Goal: Transaction & Acquisition: Book appointment/travel/reservation

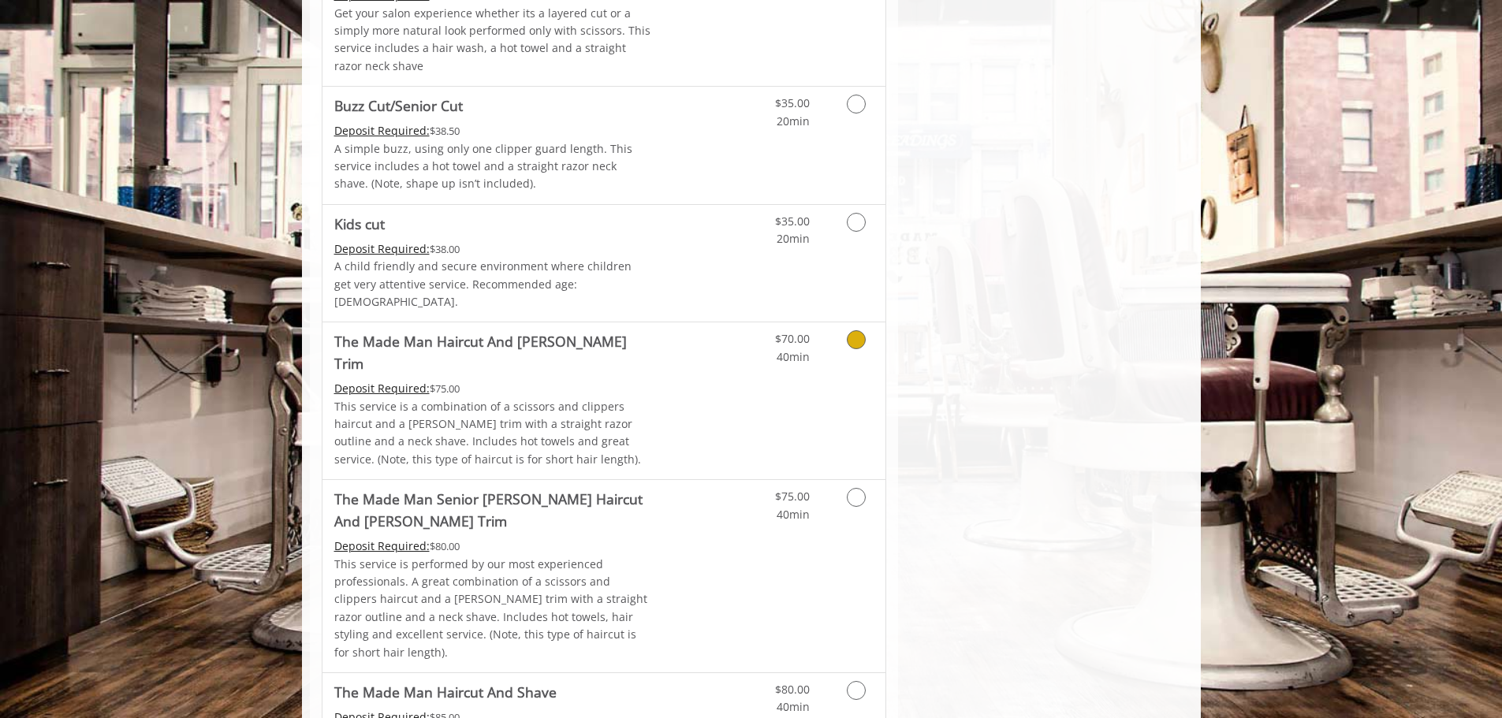
scroll to position [1183, 0]
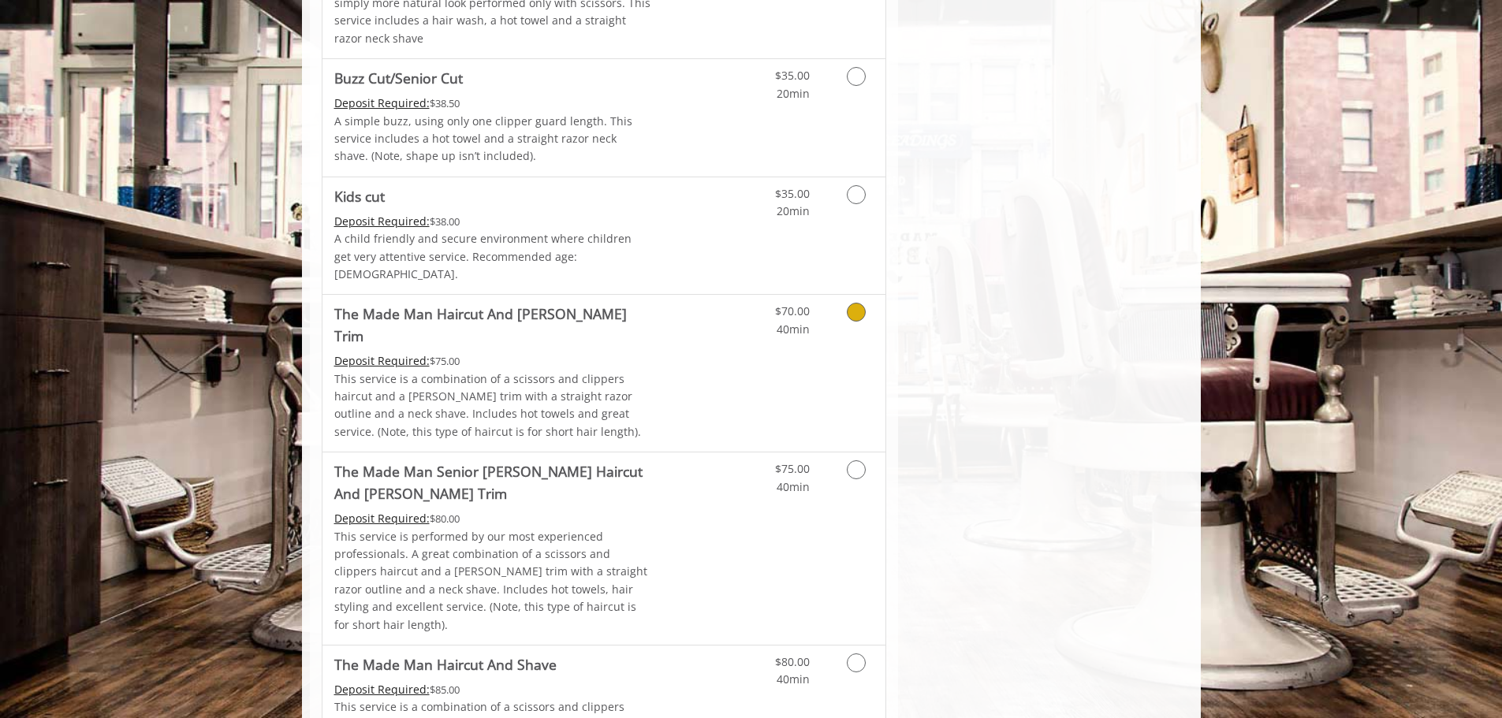
click at [856, 303] on icon "Grooming services" at bounding box center [856, 312] width 19 height 19
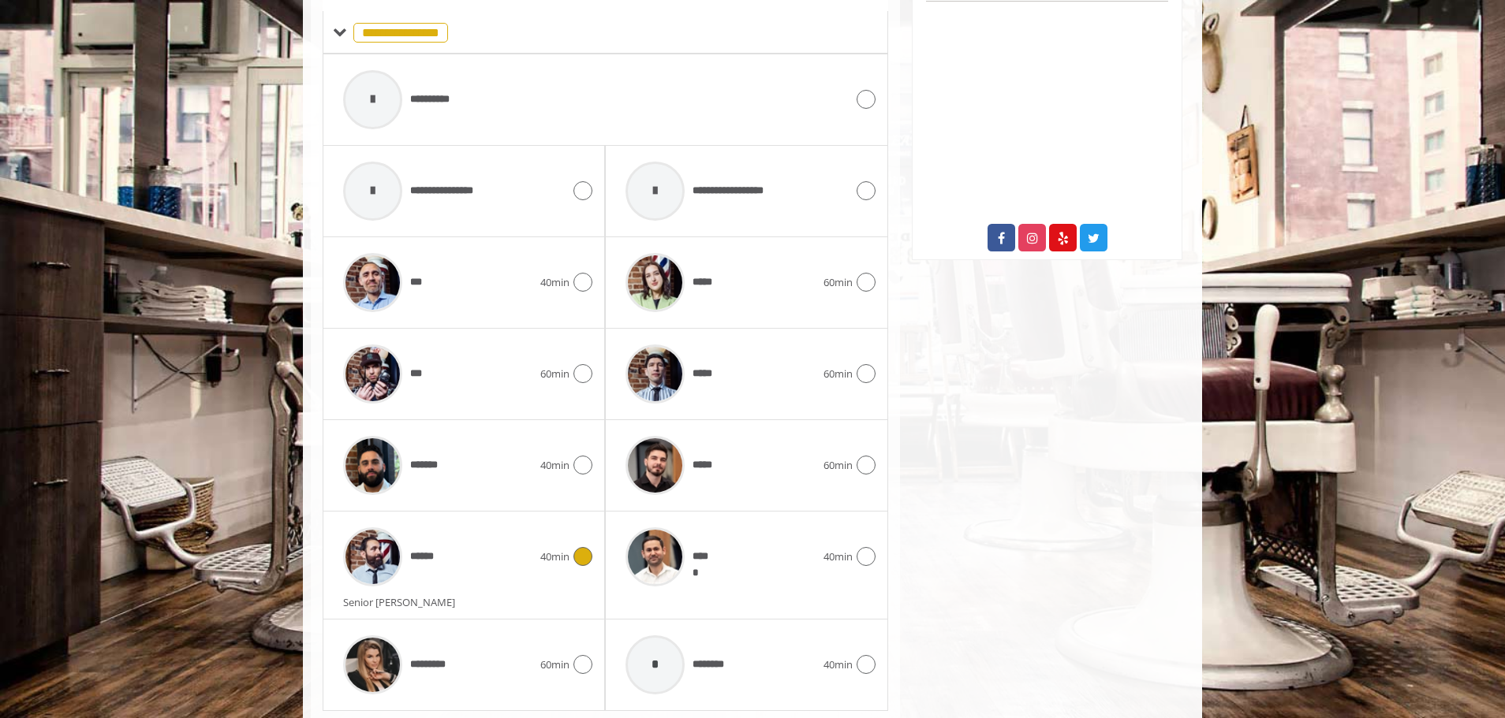
scroll to position [759, 0]
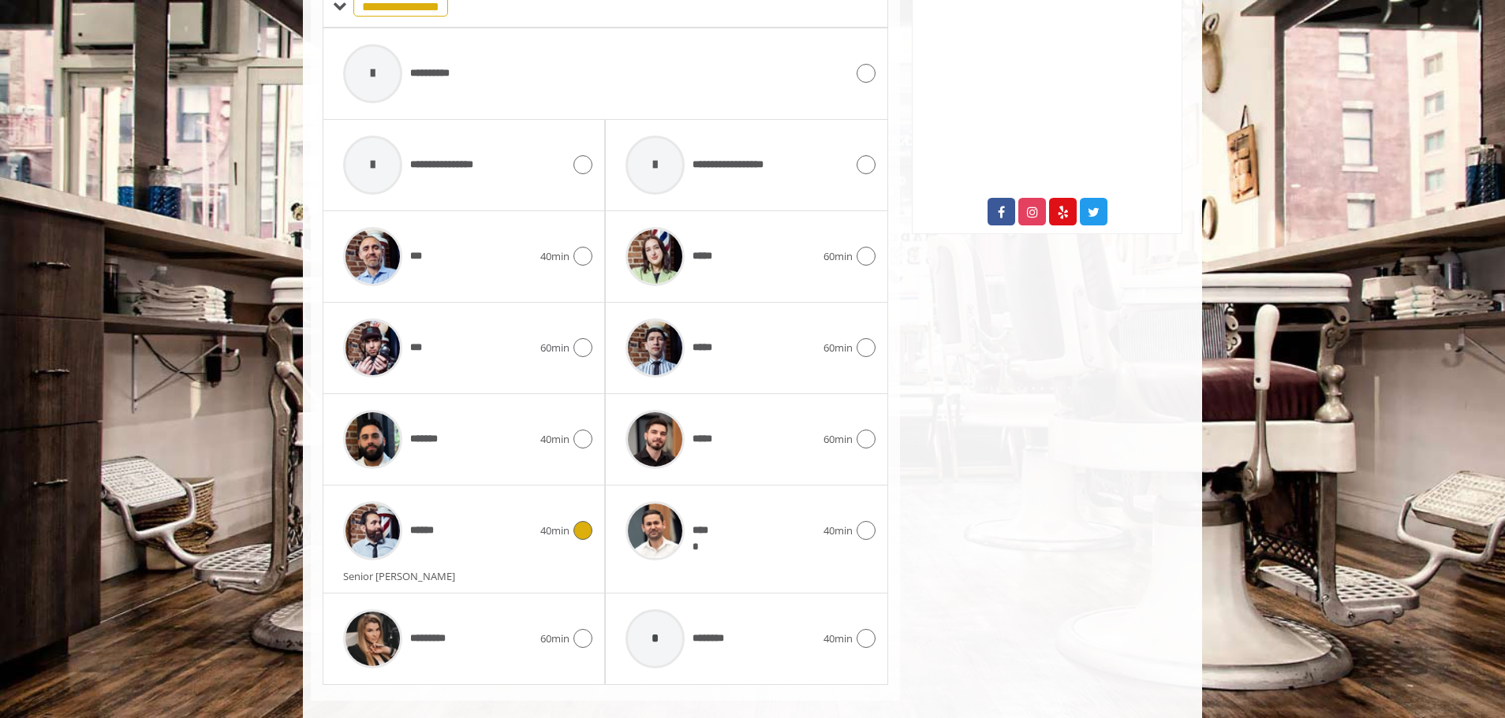
click at [390, 506] on img at bounding box center [372, 531] width 59 height 59
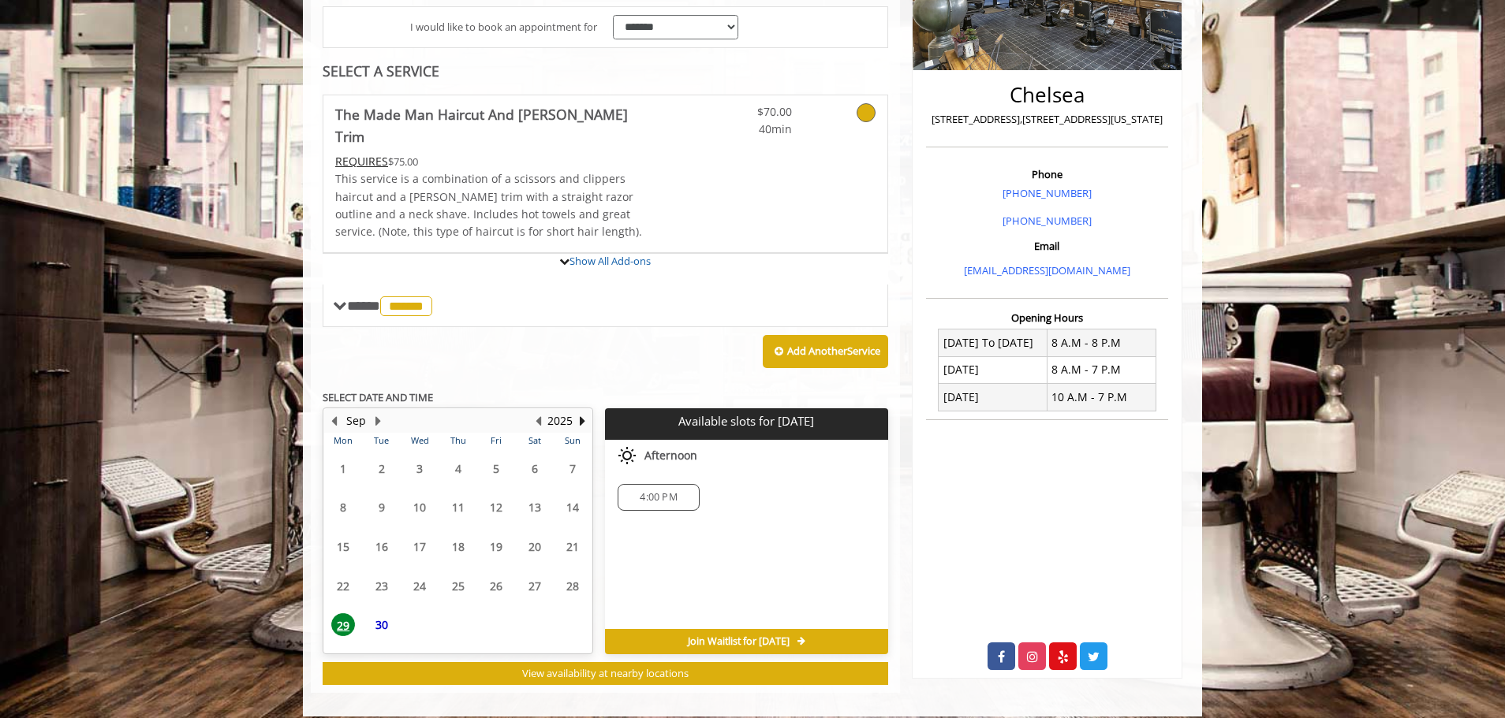
scroll to position [451, 0]
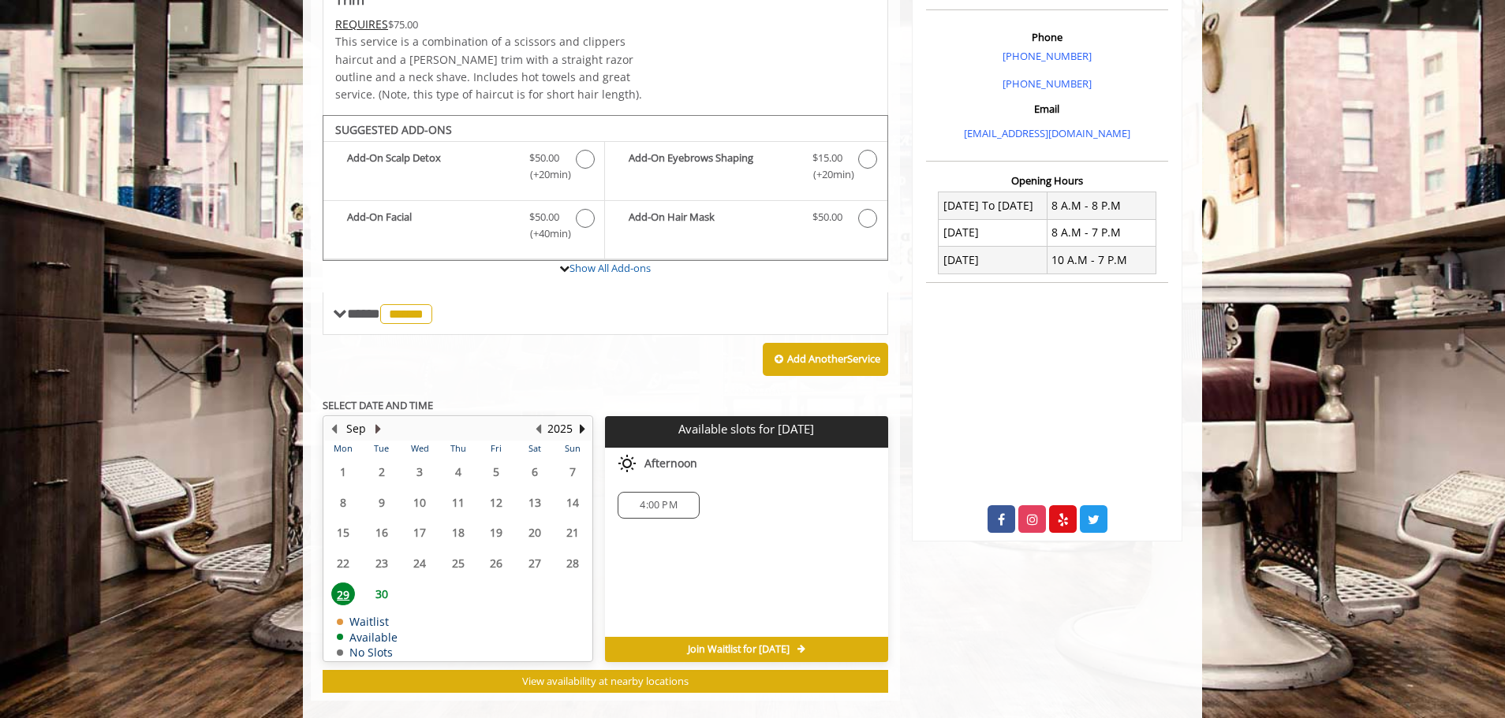
click at [379, 420] on button "Next Month" at bounding box center [377, 428] width 13 height 17
click at [461, 461] on span "2" at bounding box center [458, 472] width 24 height 23
click at [494, 461] on span "3" at bounding box center [496, 472] width 24 height 23
click at [423, 461] on span "1" at bounding box center [420, 472] width 24 height 23
click at [335, 420] on button "Previous Month" at bounding box center [333, 428] width 13 height 17
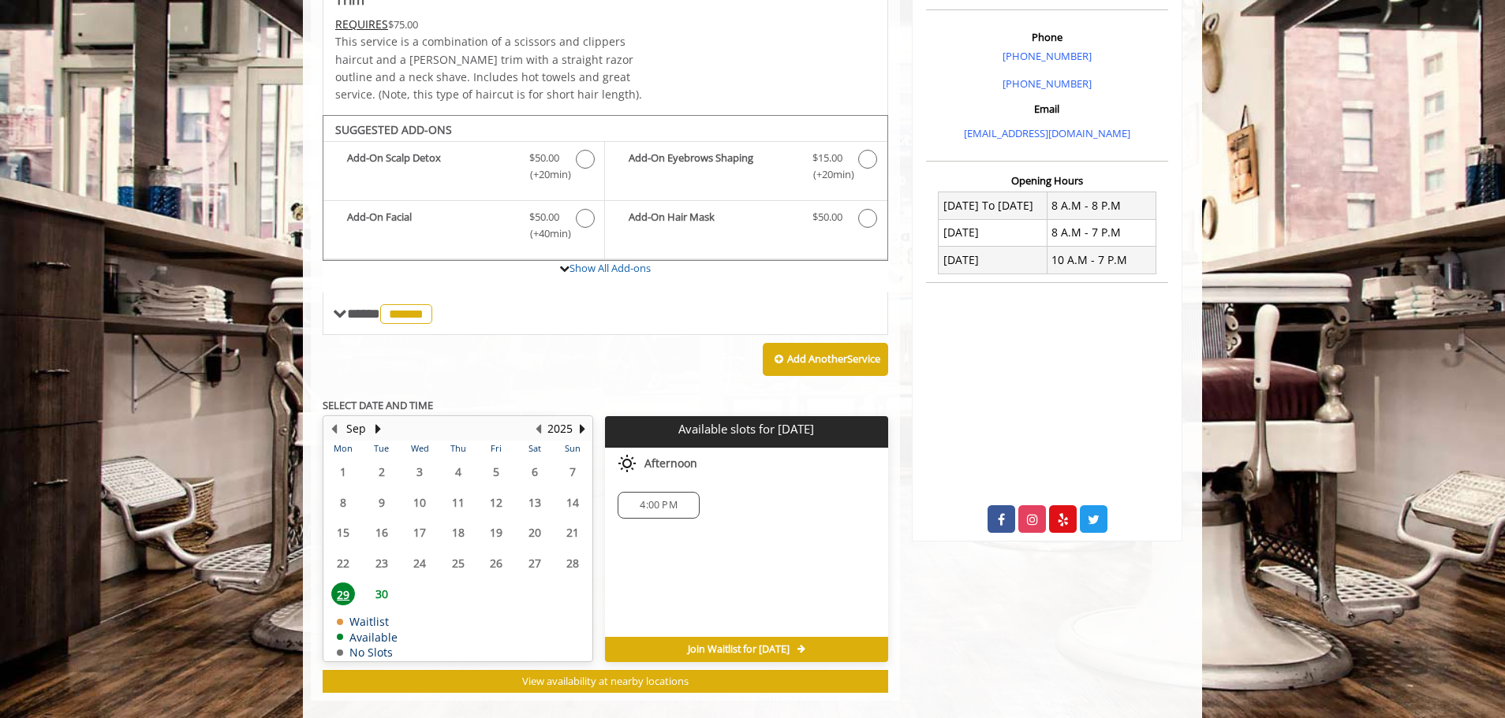
click at [380, 583] on span "30" at bounding box center [382, 594] width 24 height 23
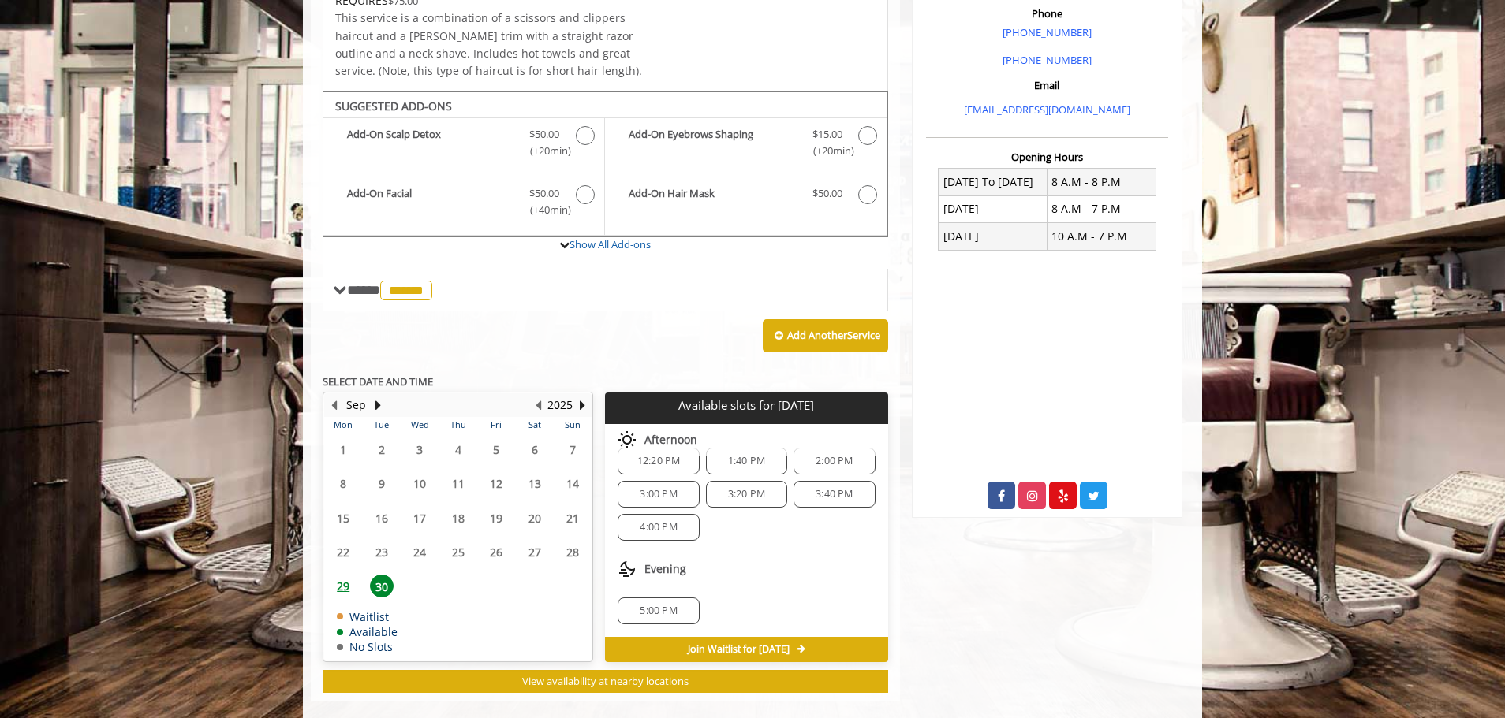
scroll to position [0, 0]
click at [343, 575] on span "29" at bounding box center [343, 586] width 24 height 23
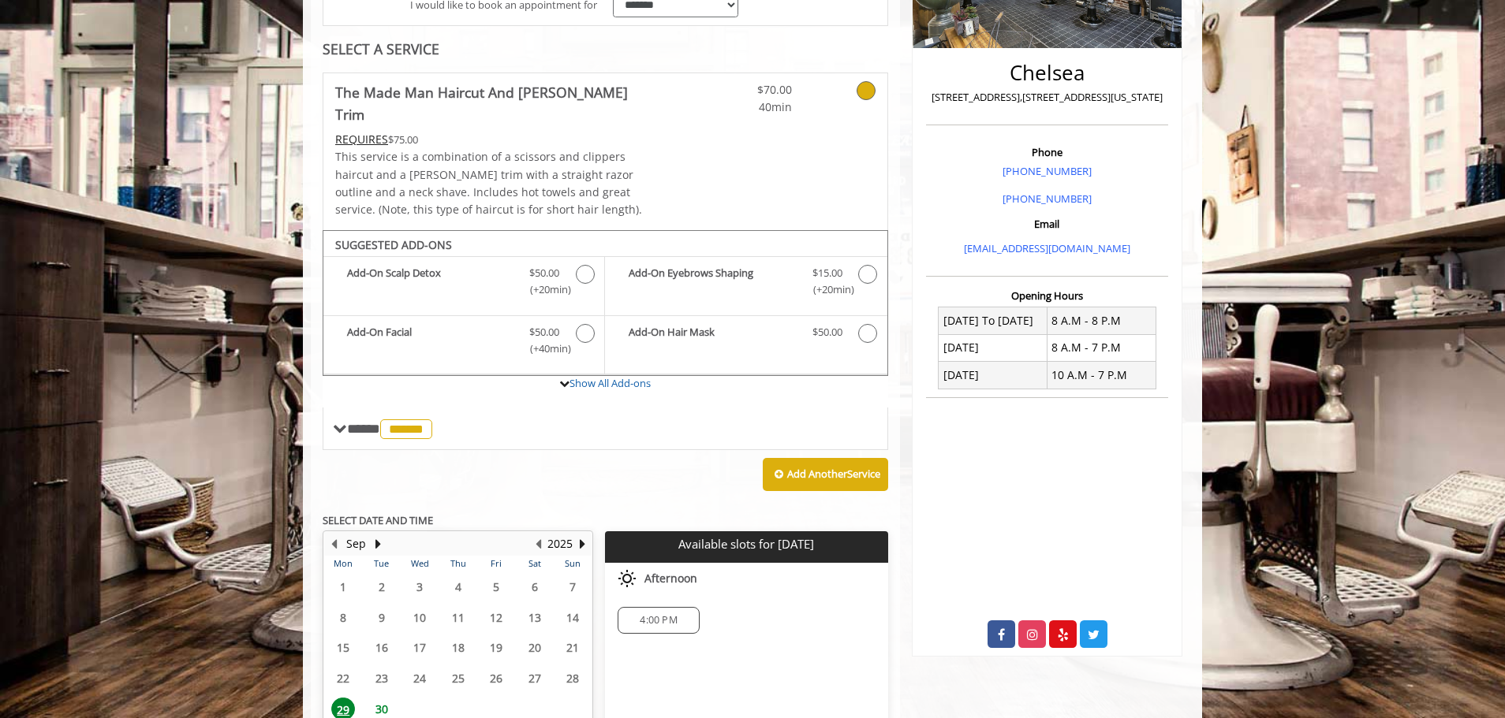
scroll to position [451, 0]
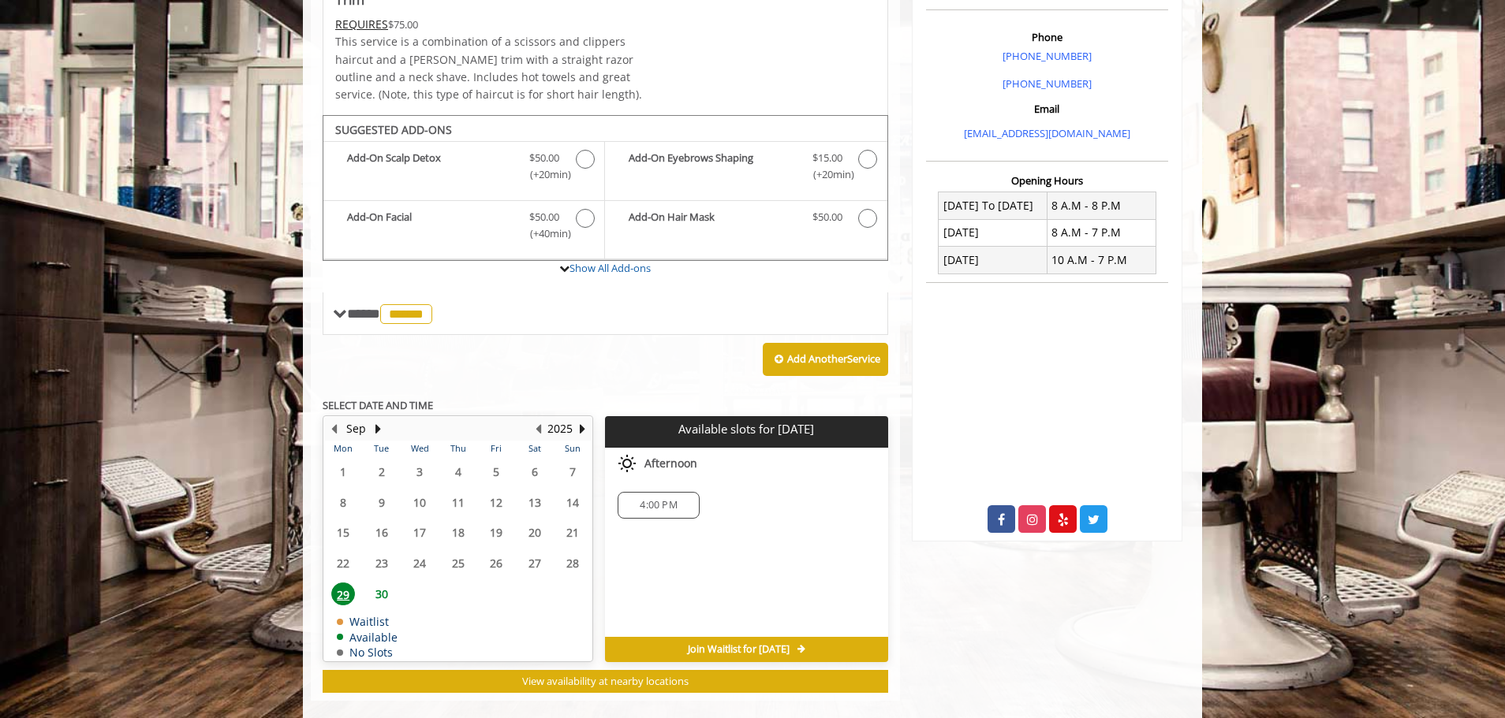
click at [637, 499] on span "4:00 PM" at bounding box center [658, 505] width 67 height 13
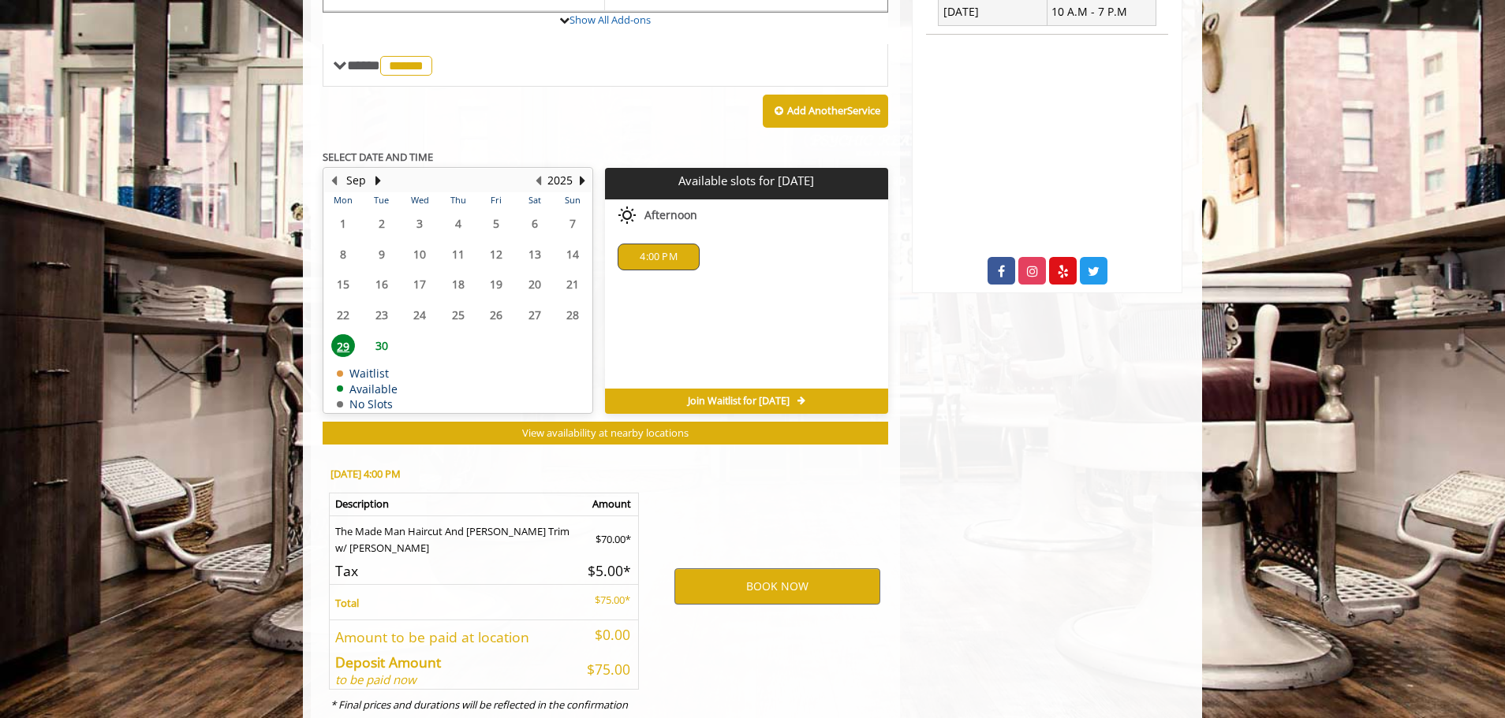
scroll to position [736, 0]
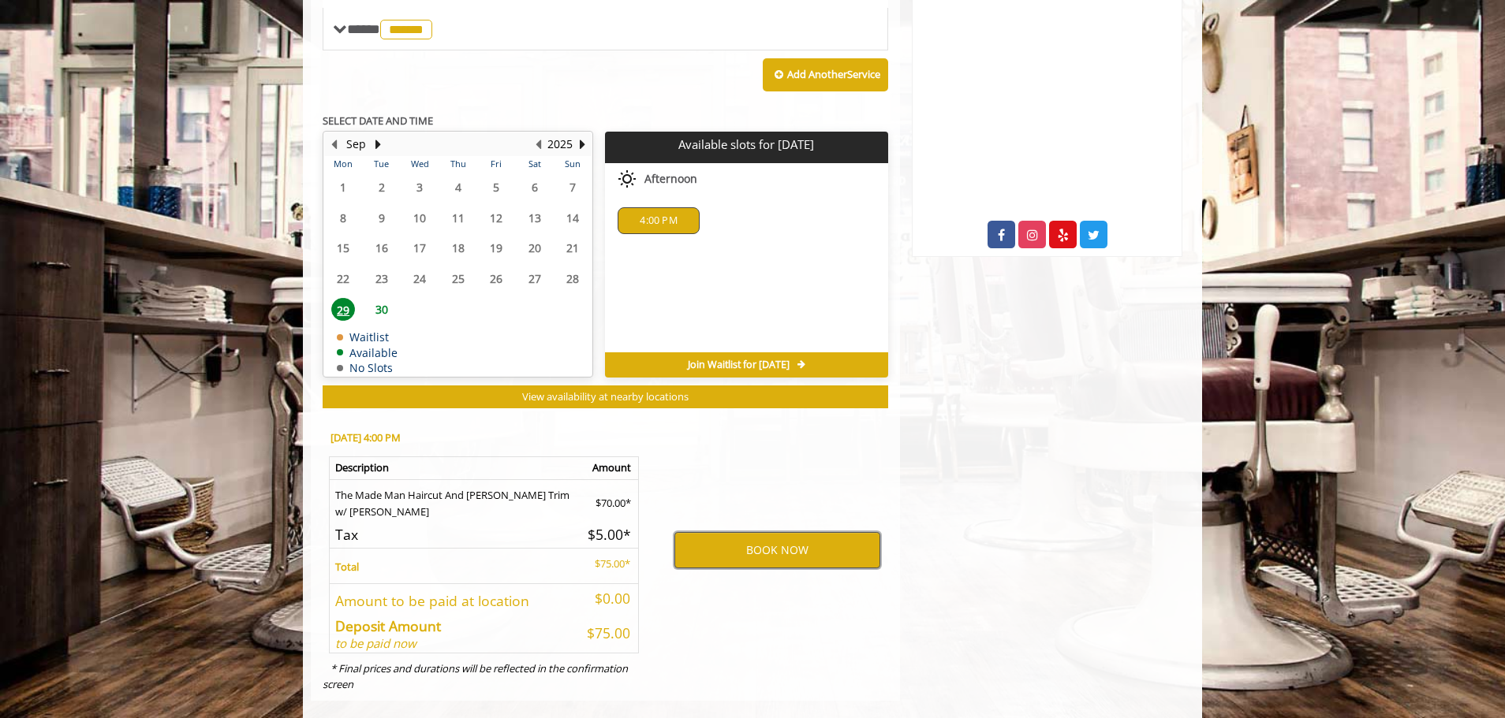
click at [744, 532] on button "BOOK NOW" at bounding box center [777, 550] width 206 height 36
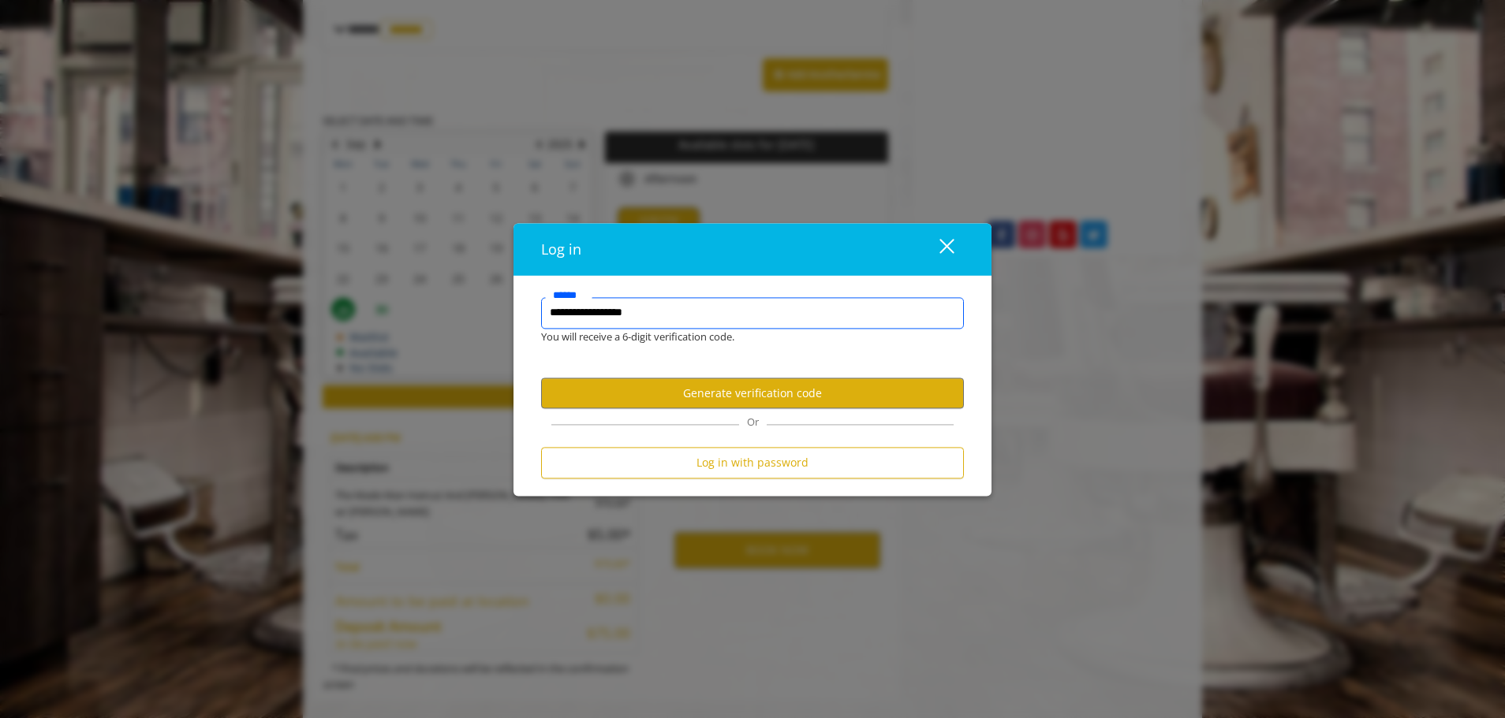
type input "**********"
click at [744, 393] on button "Generate verification code" at bounding box center [752, 394] width 423 height 31
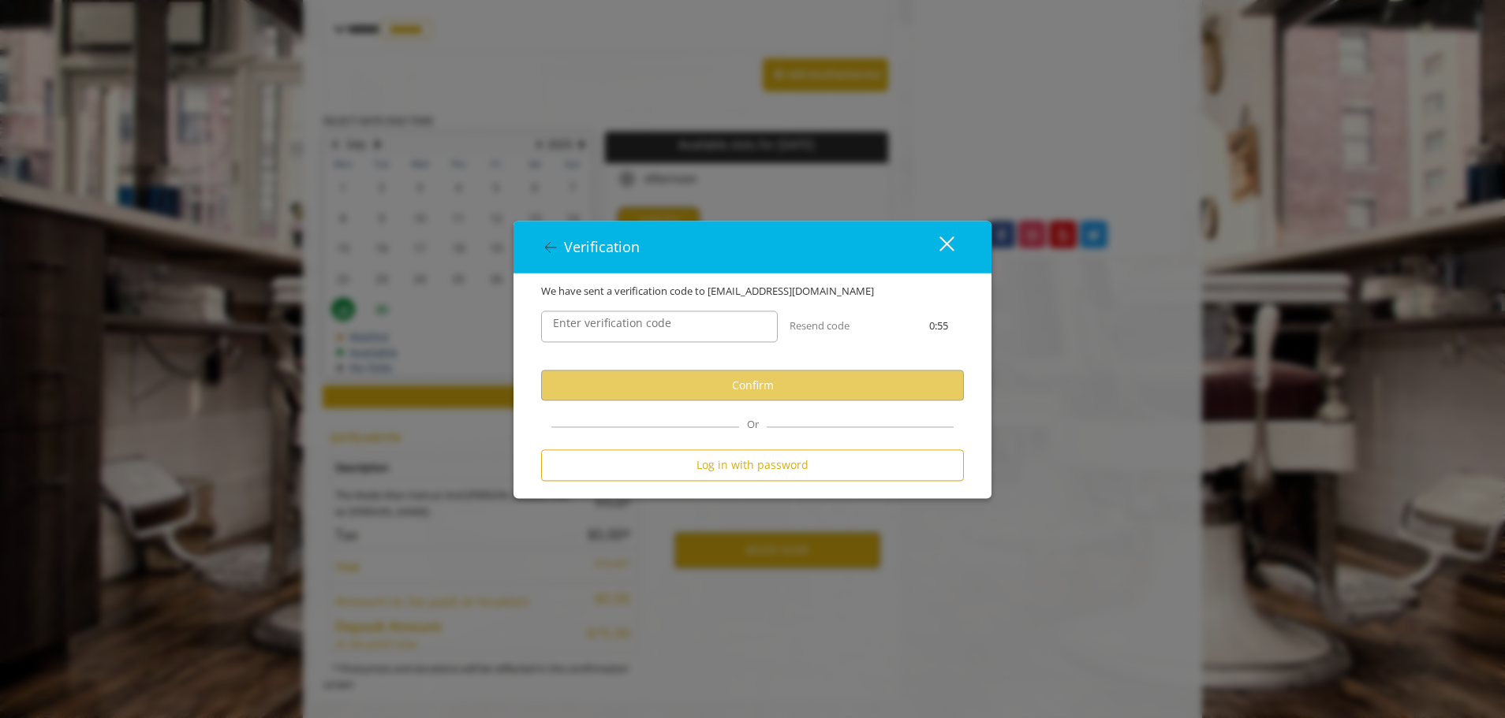
click at [655, 327] on label "Enter verification code" at bounding box center [612, 323] width 134 height 17
click at [655, 327] on input "Enter verification code" at bounding box center [659, 328] width 237 height 32
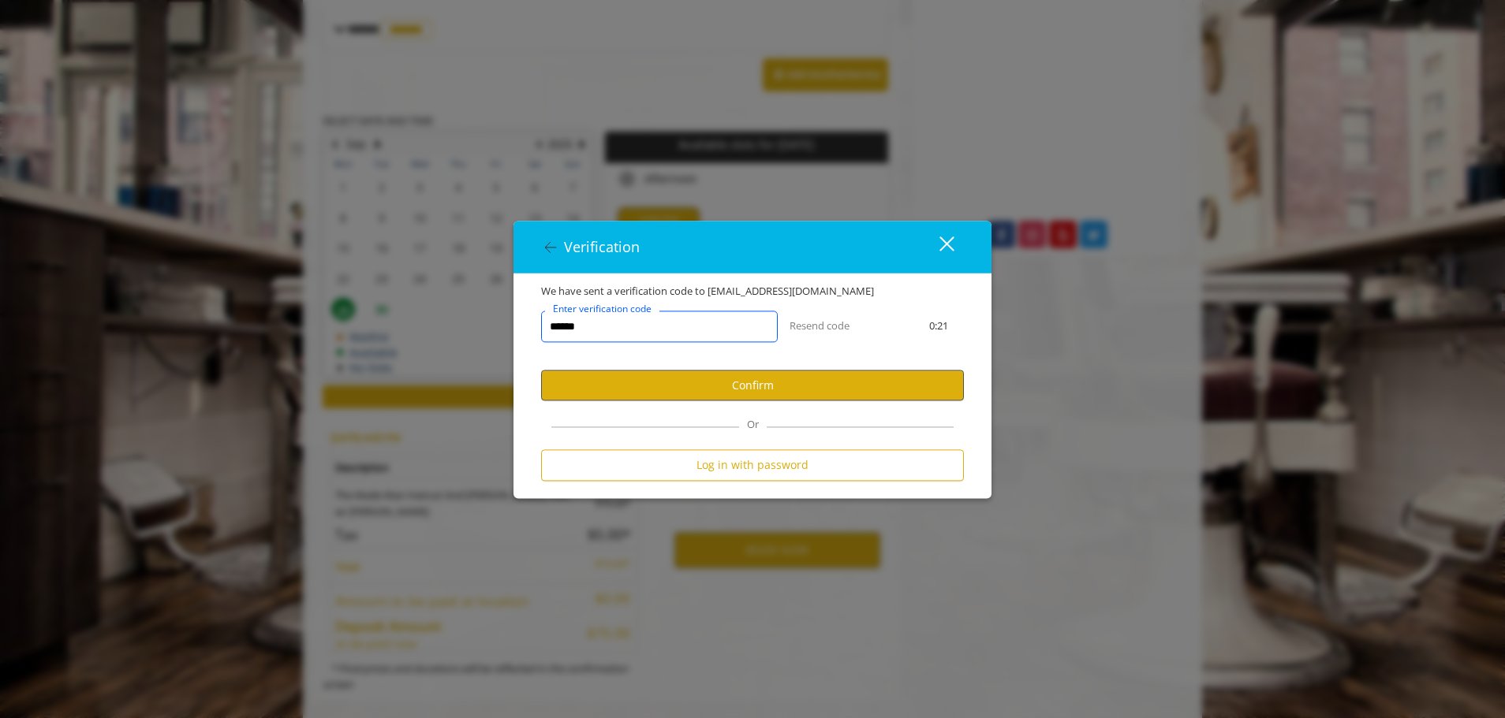
type input "******"
click at [791, 386] on button "Confirm" at bounding box center [752, 386] width 423 height 31
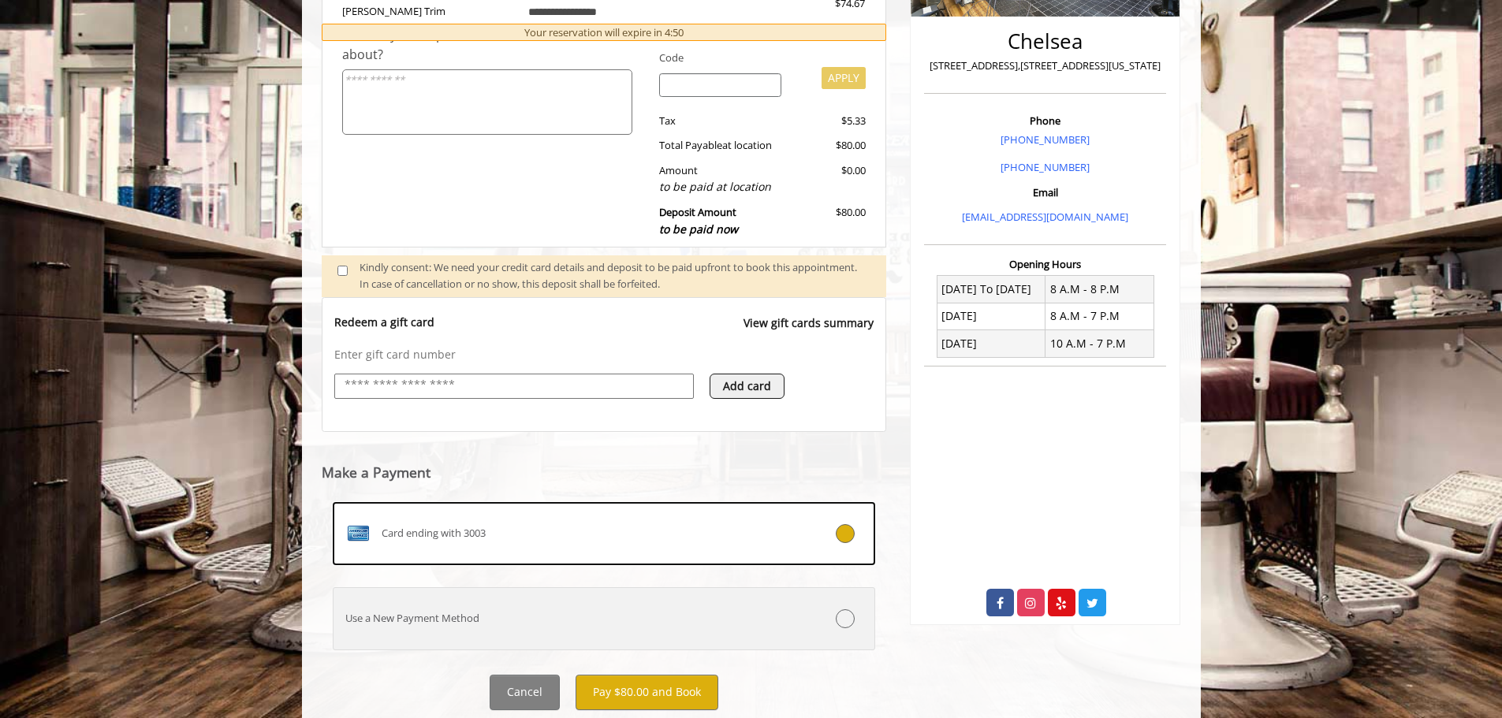
scroll to position [415, 0]
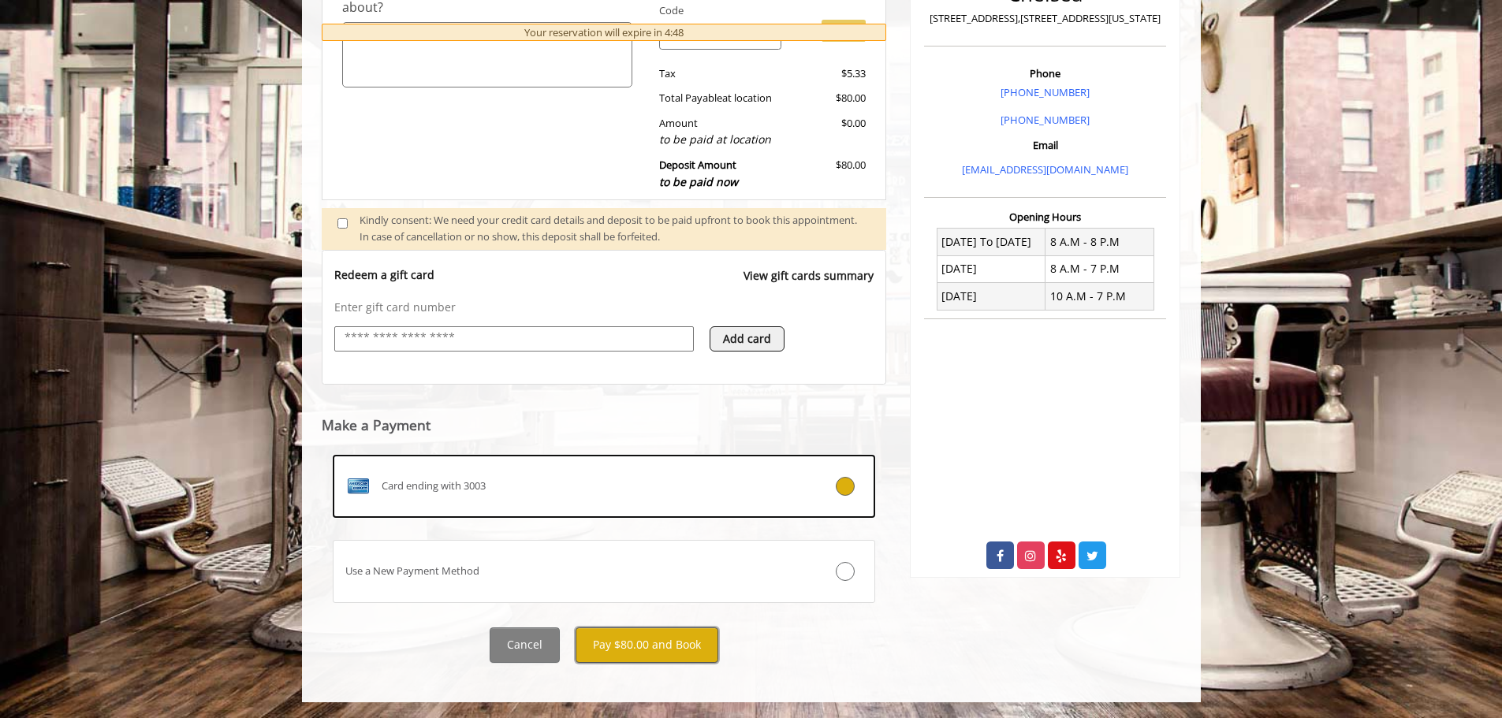
click at [667, 646] on button "Pay $80.00 and Book" at bounding box center [647, 645] width 143 height 35
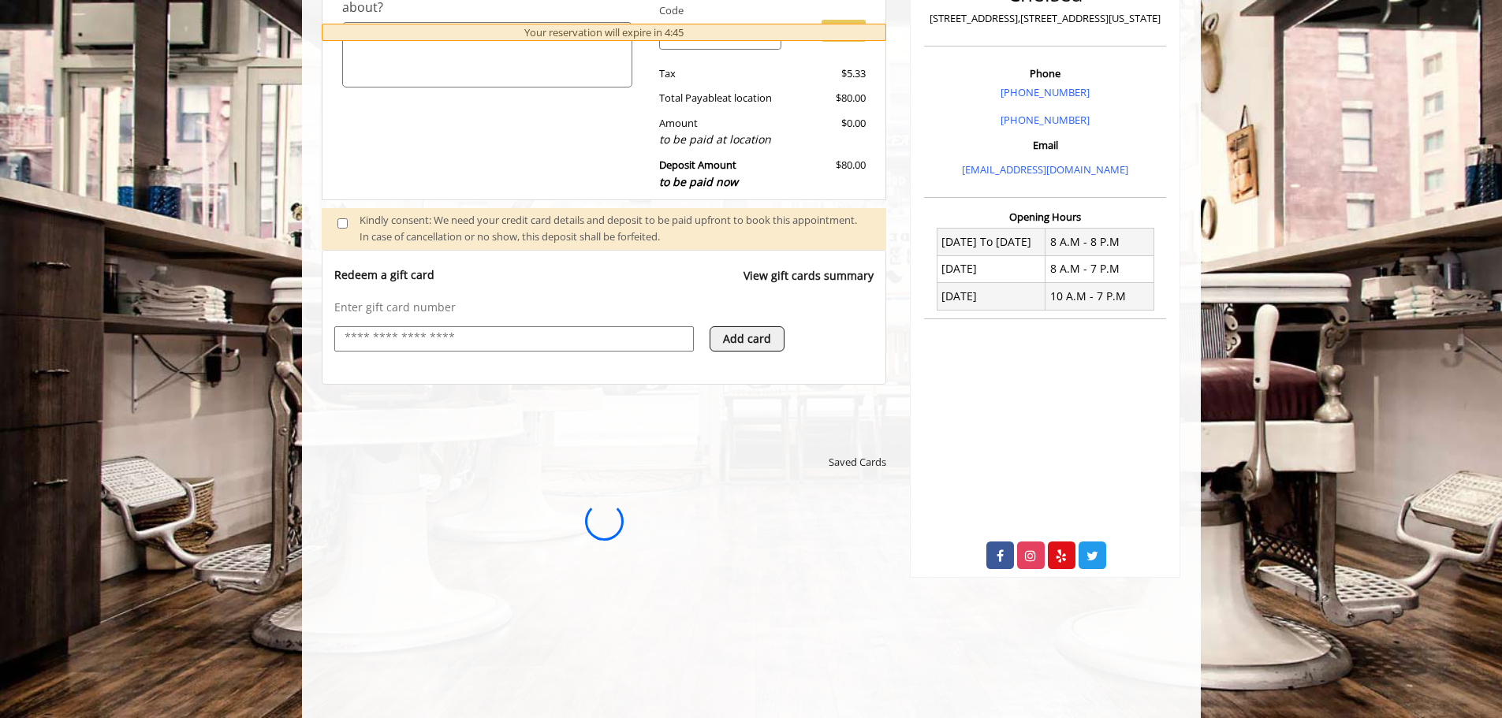
scroll to position [0, 0]
